Goal: Task Accomplishment & Management: Use online tool/utility

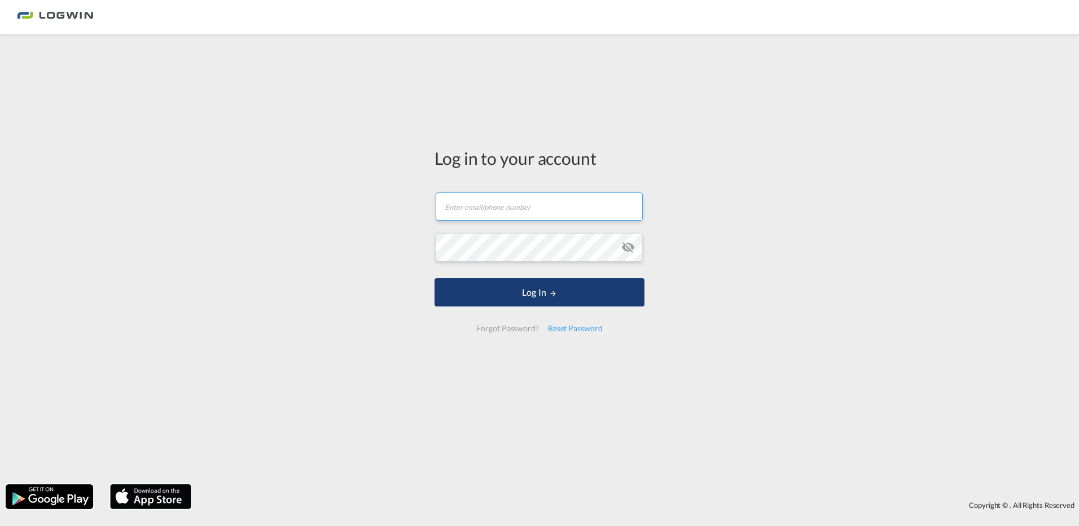
type input "[PERSON_NAME][EMAIL_ADDRESS][PERSON_NAME][DOMAIN_NAME]"
click at [505, 295] on button "Log In" at bounding box center [540, 292] width 210 height 28
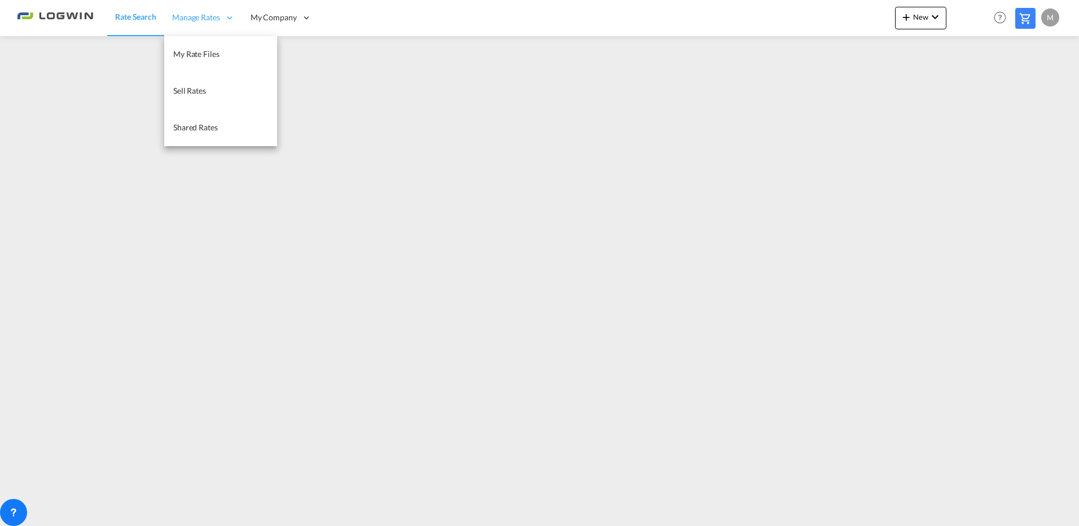
click at [206, 18] on span "Manage Rates" at bounding box center [196, 17] width 48 height 11
click at [207, 53] on span "My Rate Files" at bounding box center [196, 54] width 46 height 10
